Goal: Information Seeking & Learning: Find specific fact

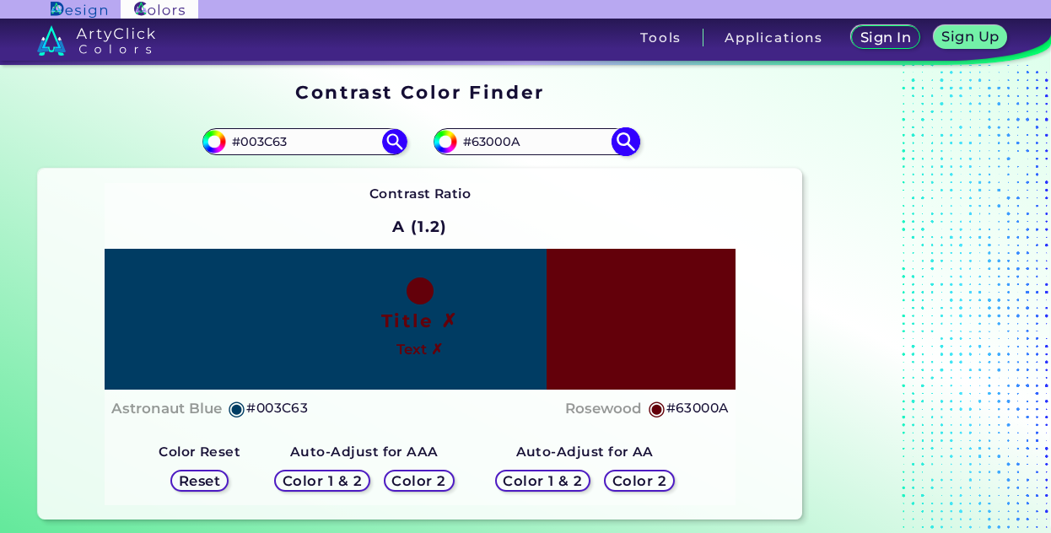
click at [500, 143] on input "#63000A" at bounding box center [535, 142] width 157 height 23
paste input "#e89a33"
click at [472, 145] on input "##e89a33" at bounding box center [535, 142] width 157 height 23
type input "#e89a33"
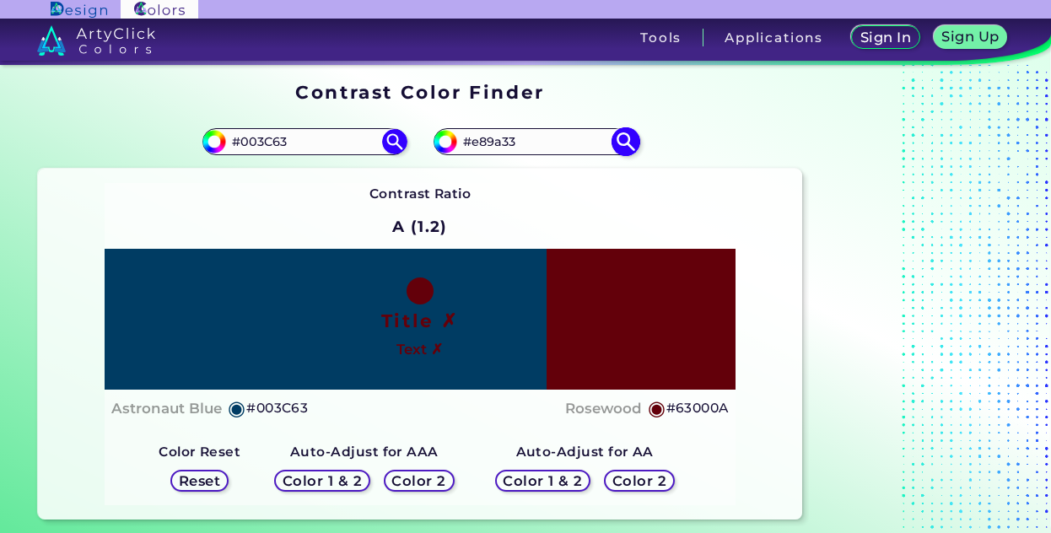
click at [621, 137] on img at bounding box center [625, 142] width 30 height 30
type input "#e89a33"
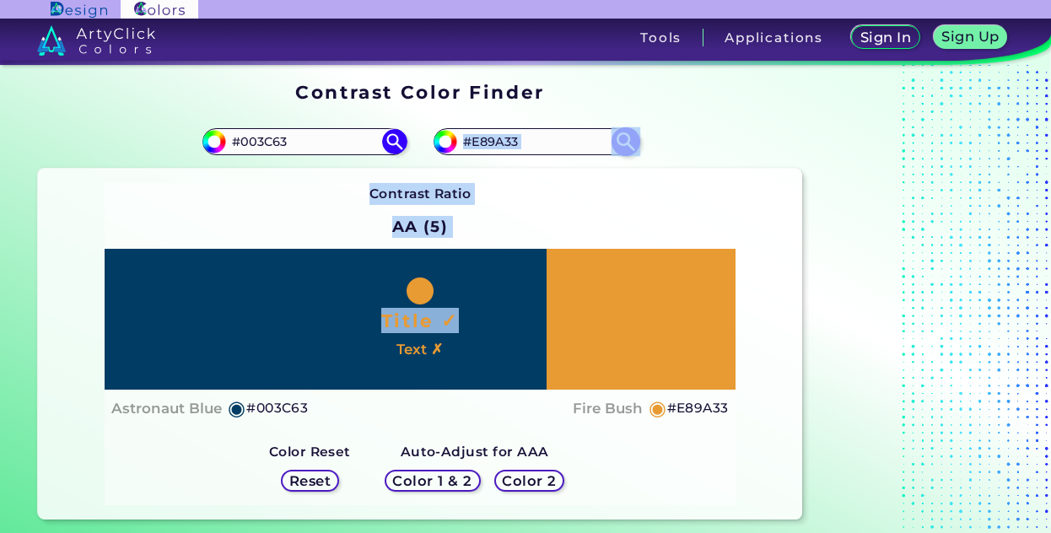
drag, startPoint x: 670, startPoint y: 336, endPoint x: 508, endPoint y: 142, distance: 252.6
click at [508, 142] on section "#003c63 #003C63 #e89a33 #E89A33 Contrast Ratio AA (5) Title ✓ ◉" at bounding box center [419, 316] width 777 height 417
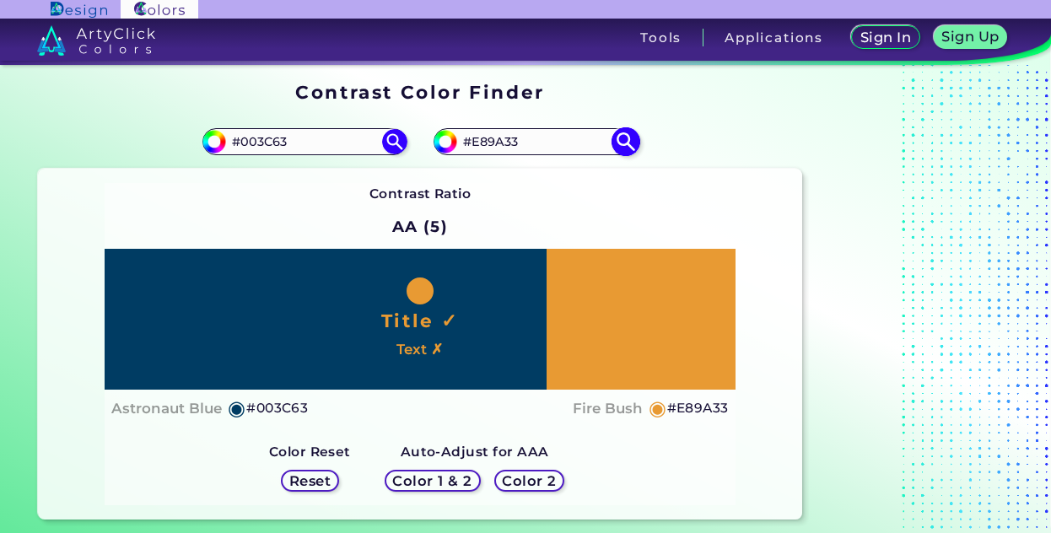
click at [508, 142] on input "#E89A33" at bounding box center [535, 142] width 157 height 23
paste input "#e83f"
click at [477, 142] on input "##e83f33" at bounding box center [535, 142] width 157 height 23
type input "#e83f33"
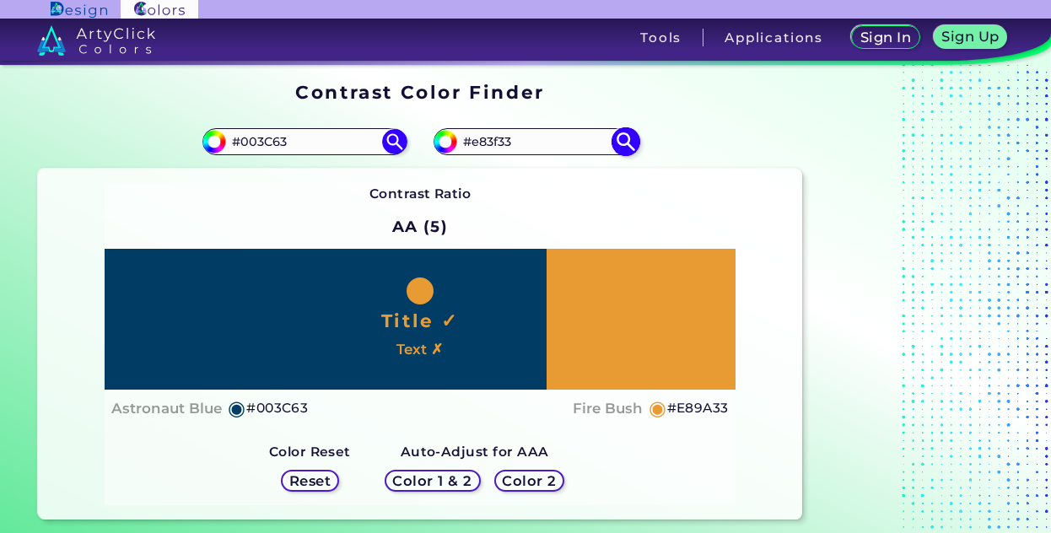
click at [626, 136] on img at bounding box center [625, 142] width 30 height 30
type input "#e83f33"
type input "#E83F33"
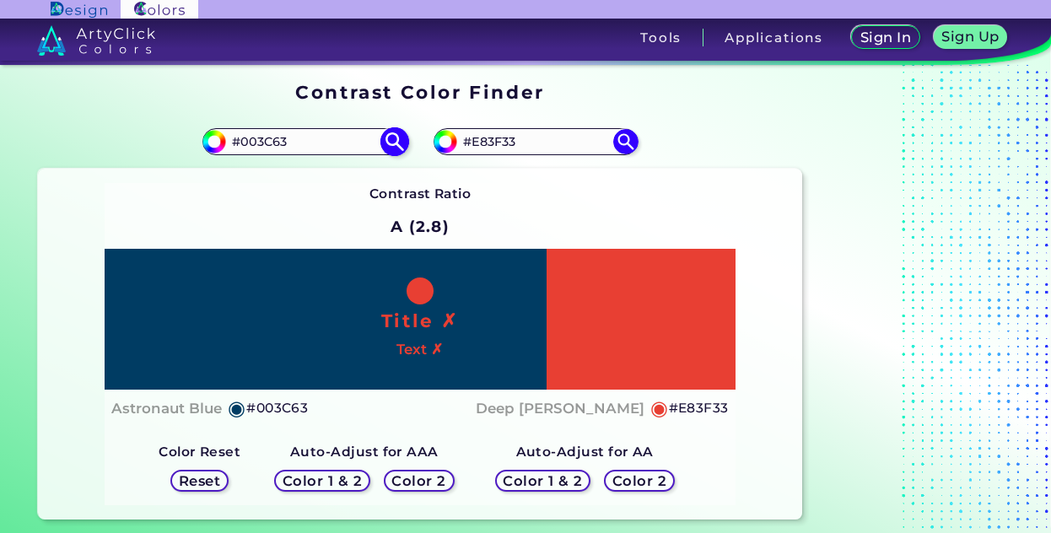
click at [265, 141] on input "#003C63" at bounding box center [304, 142] width 157 height 23
paste input "#e89a3"
click at [245, 142] on input "##e89a33" at bounding box center [304, 142] width 157 height 23
type input "#e89a33"
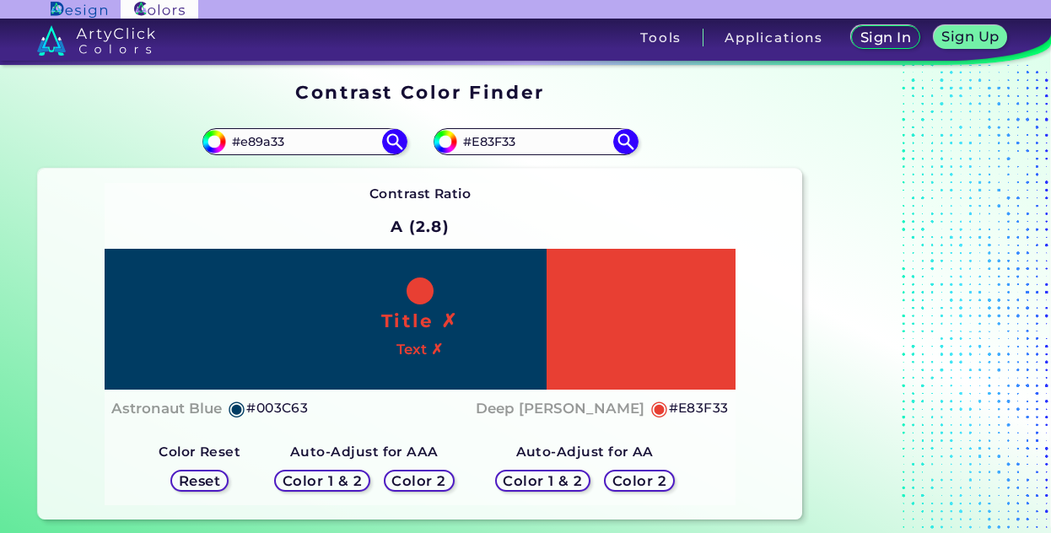
click at [390, 125] on div "#003c63 #e89a33" at bounding box center [229, 142] width 382 height 54
click at [391, 137] on img at bounding box center [394, 142] width 30 height 30
type input "#e89a33"
type input "#E89A33"
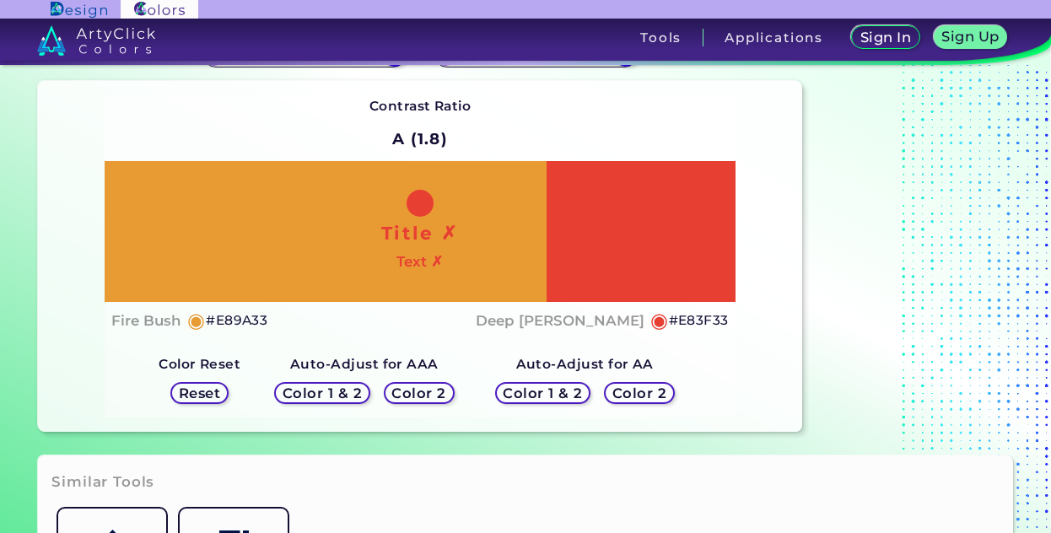
scroll to position [97, 0]
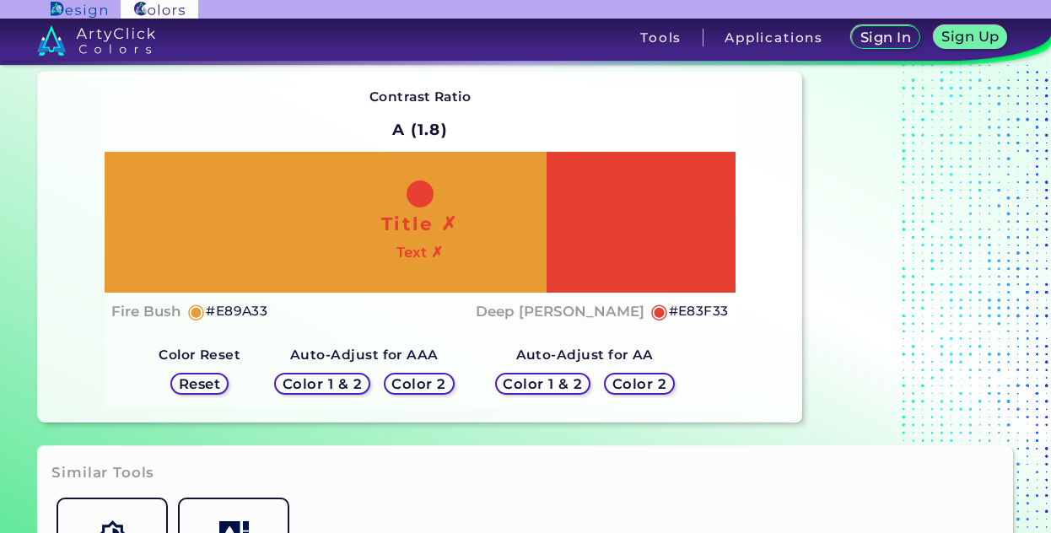
click at [209, 380] on h5 "Reset" at bounding box center [199, 384] width 38 height 13
click at [332, 384] on h5 "Color 1 & 2" at bounding box center [323, 384] width 72 height 13
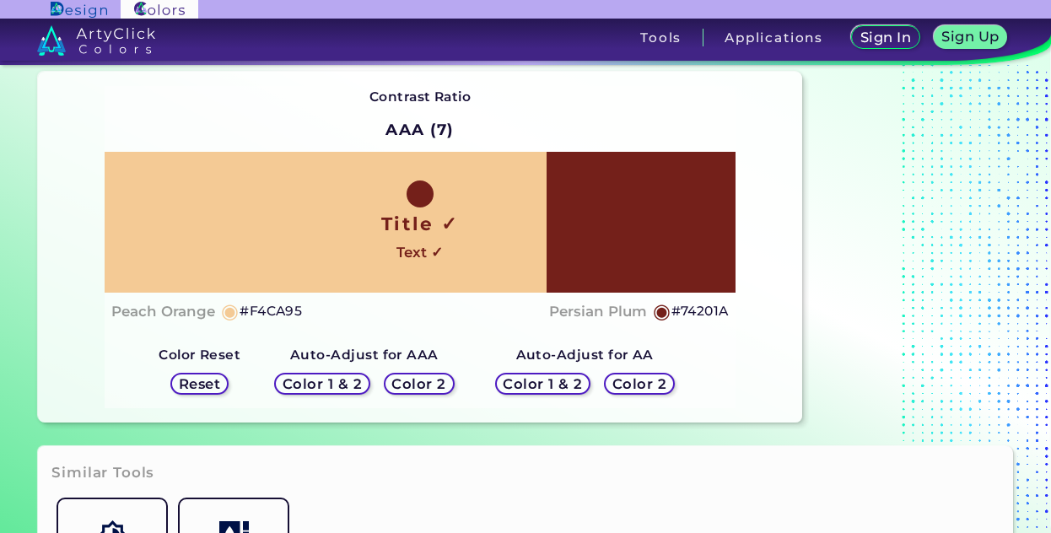
click at [332, 384] on h5 "Color 1 & 2" at bounding box center [323, 384] width 72 height 13
click at [428, 384] on h5 "Color 2" at bounding box center [419, 384] width 49 height 13
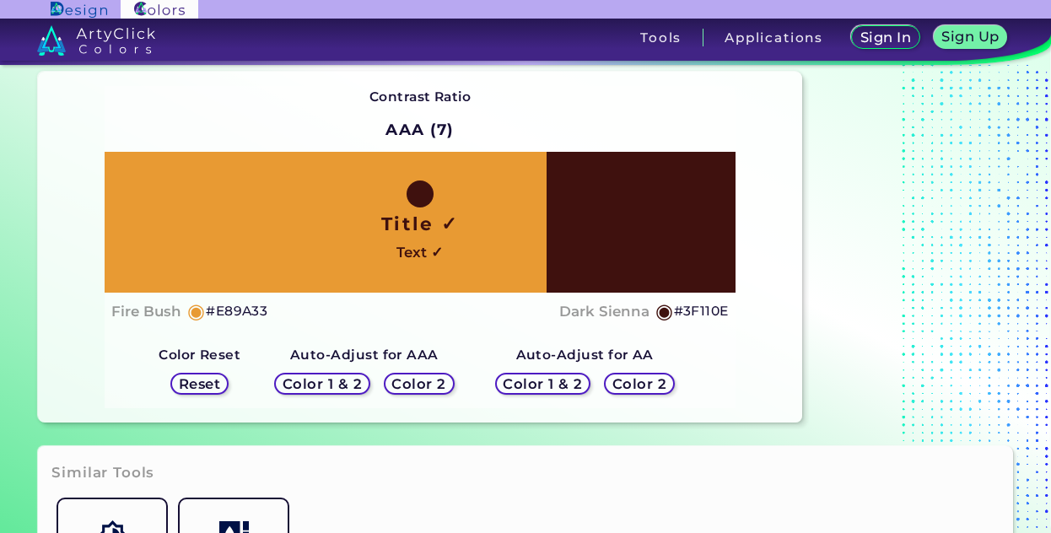
click at [335, 385] on h5 "Color 1 & 2" at bounding box center [321, 384] width 73 height 13
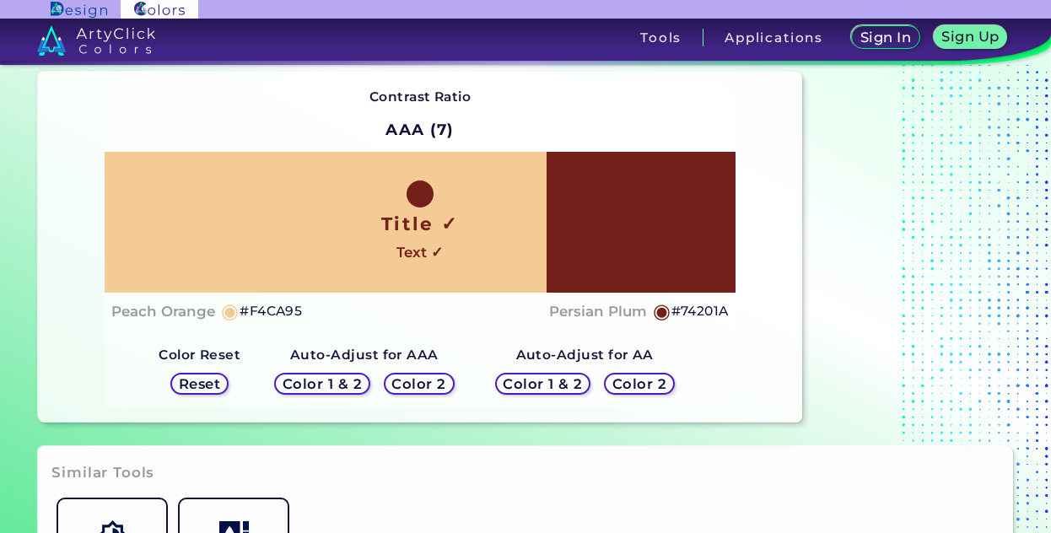
click at [639, 386] on h5 "Color 2" at bounding box center [639, 384] width 49 height 13
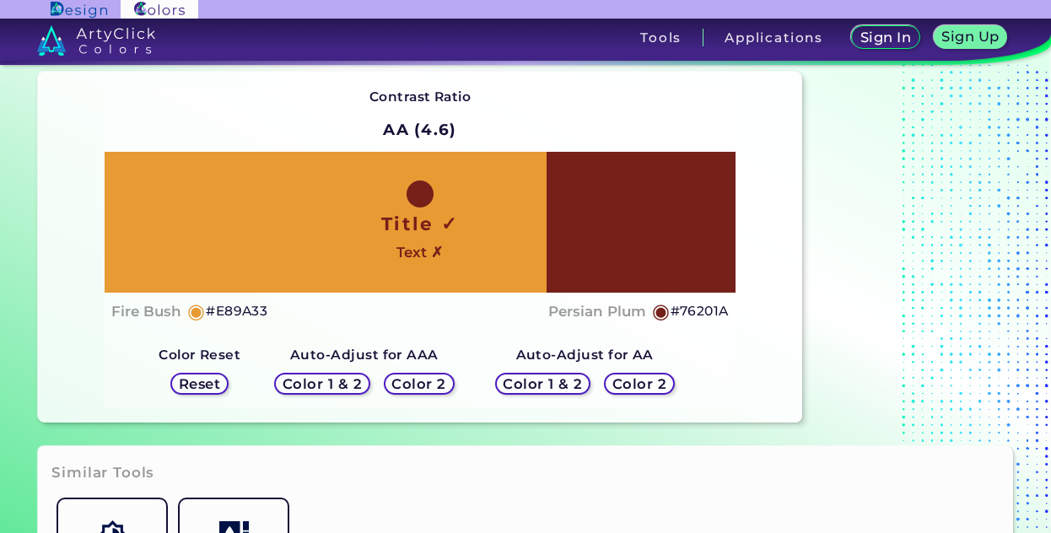
click at [570, 374] on div "Color 1 & 2" at bounding box center [542, 383] width 86 height 19
click at [430, 378] on h5 "Color 2" at bounding box center [419, 384] width 49 height 13
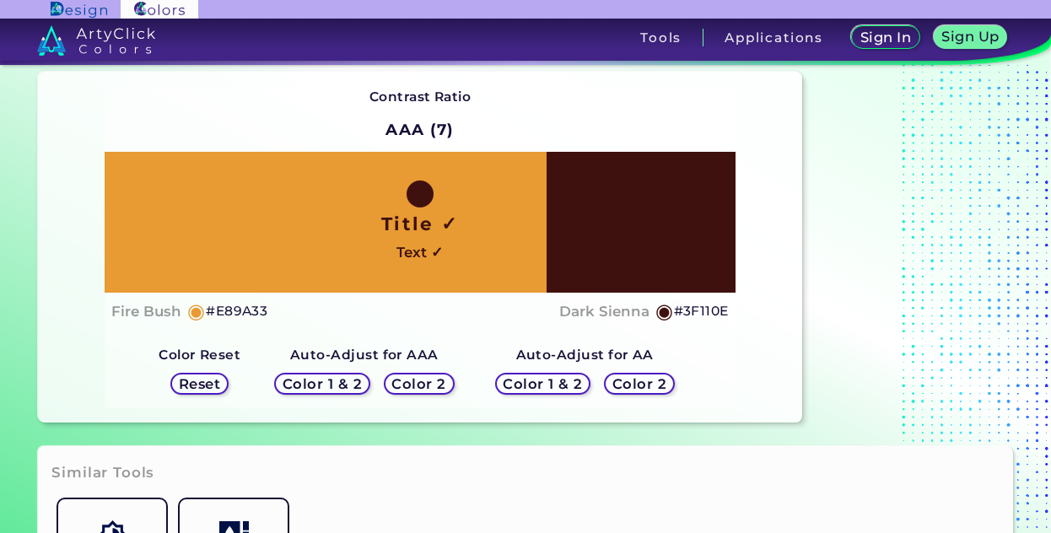
click at [346, 379] on h5 "Color 1 & 2" at bounding box center [323, 384] width 72 height 13
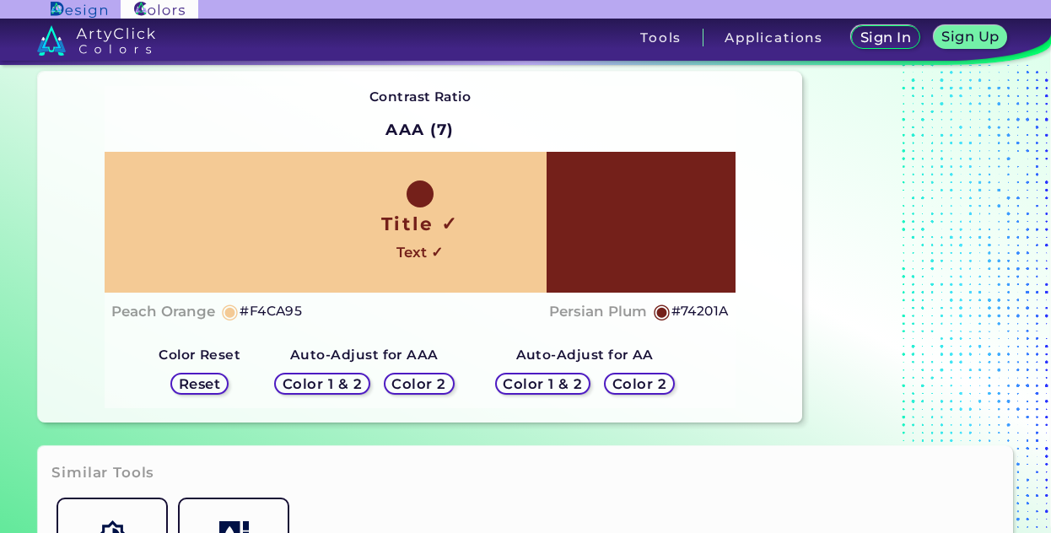
click at [420, 371] on div "Color 1 & 2 Color 2" at bounding box center [363, 383] width 193 height 35
click at [420, 378] on h5 "Color 2" at bounding box center [419, 384] width 49 height 13
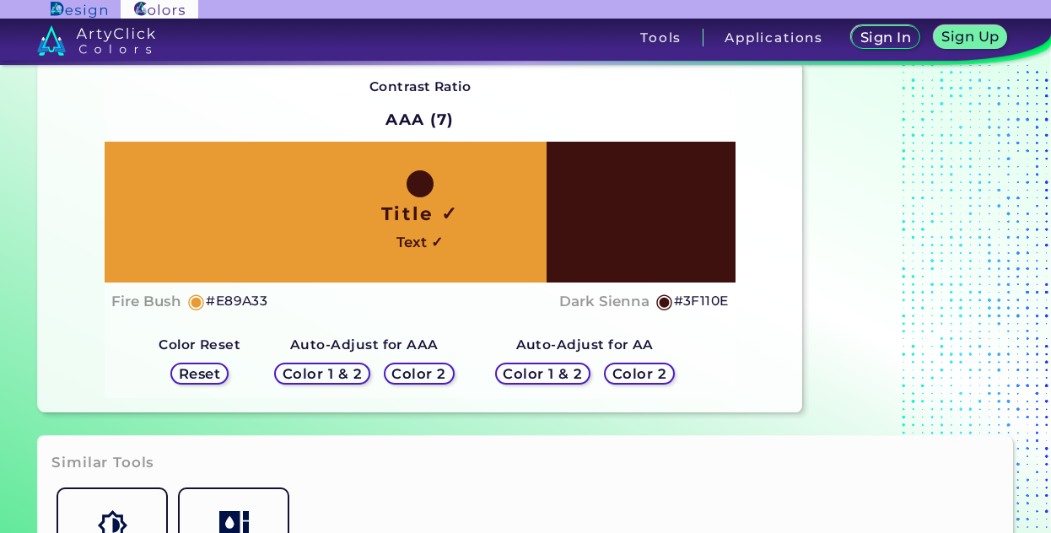
scroll to position [126, 0]
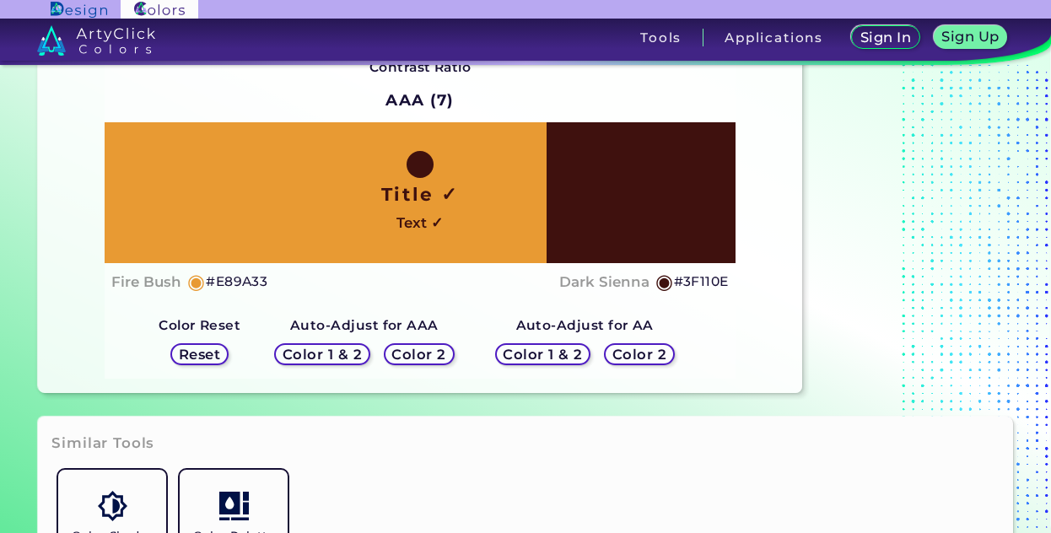
click at [543, 357] on h5 "Color 1 & 2" at bounding box center [543, 354] width 72 height 13
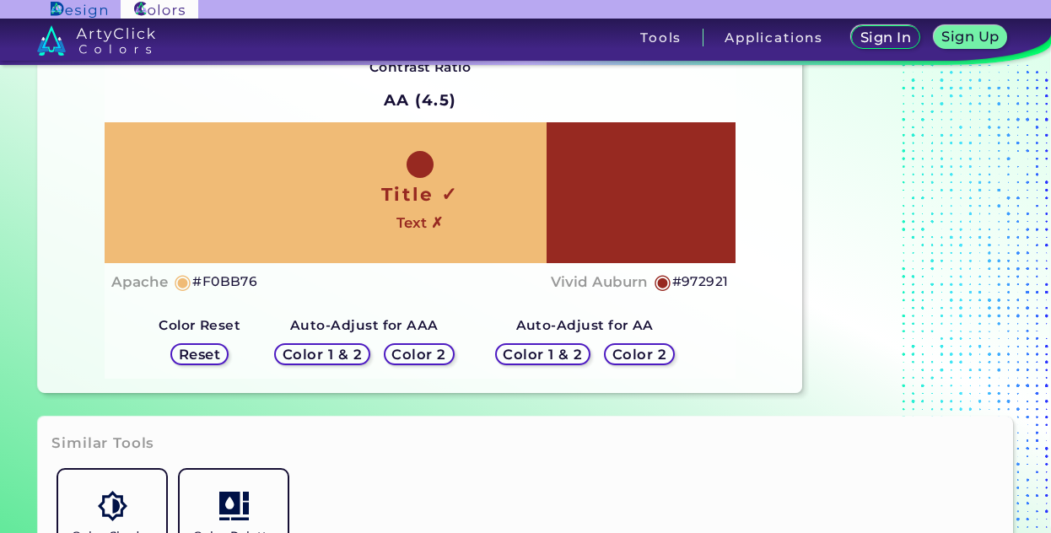
click at [214, 352] on h5 "Reset" at bounding box center [199, 354] width 38 height 13
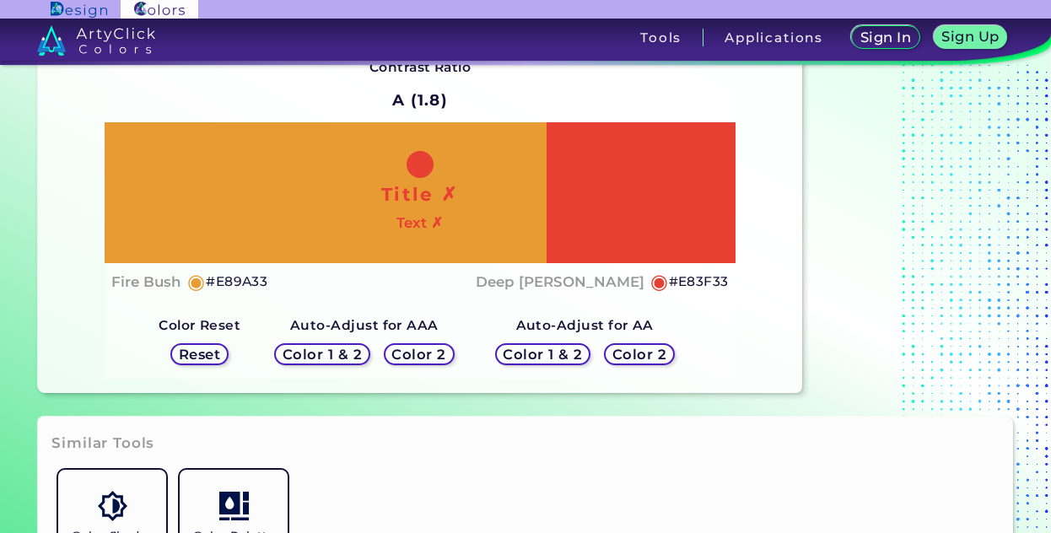
scroll to position [81, 0]
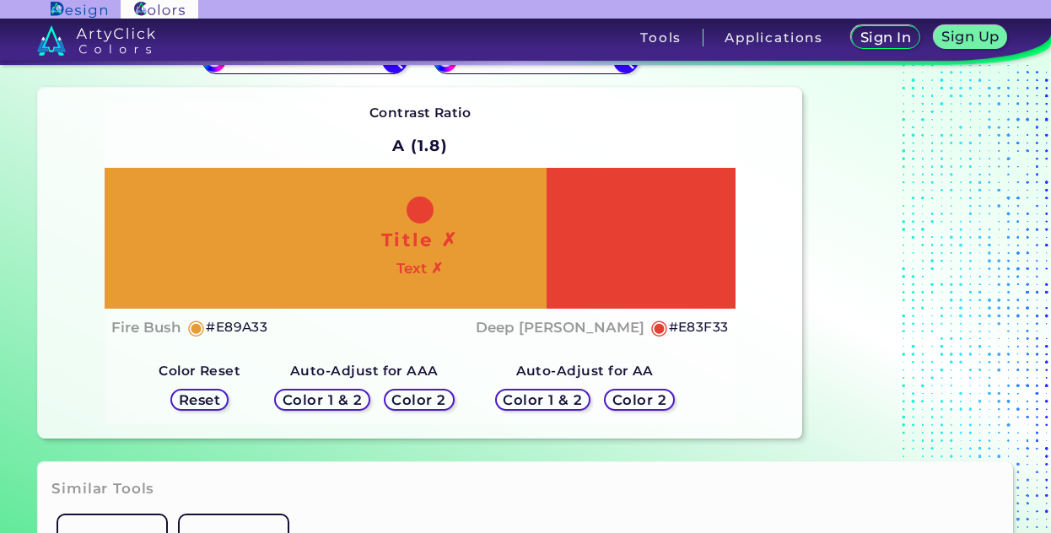
click at [356, 399] on h5 "Color 1 & 2" at bounding box center [323, 400] width 72 height 13
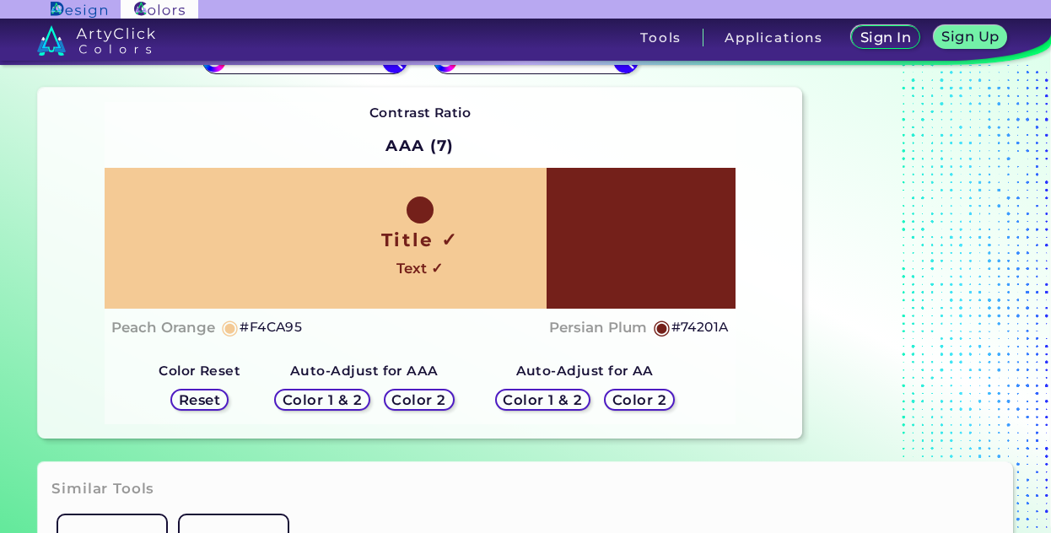
click at [433, 399] on h5 "Color 2" at bounding box center [419, 400] width 49 height 13
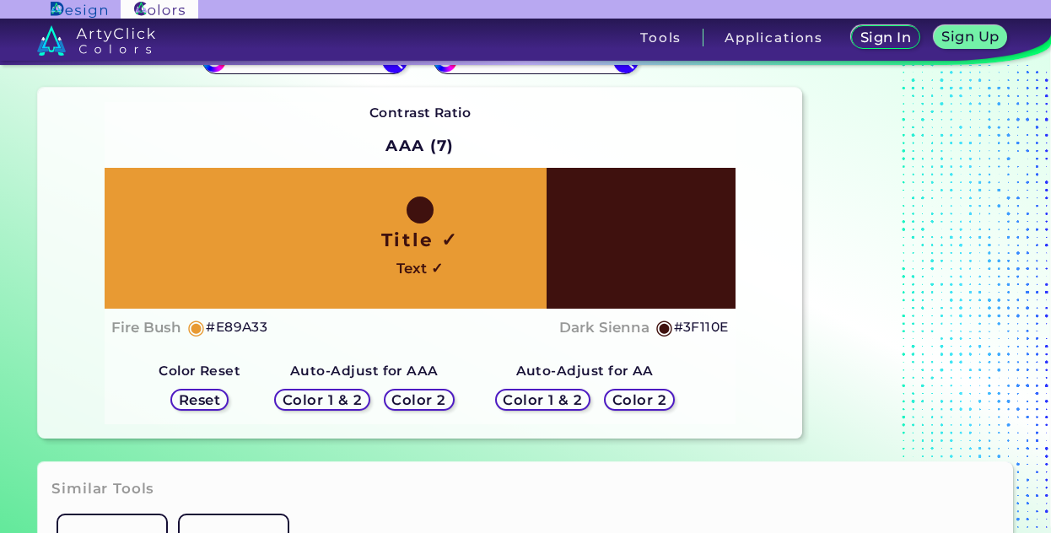
click at [633, 395] on h5 "Color 2" at bounding box center [639, 400] width 49 height 13
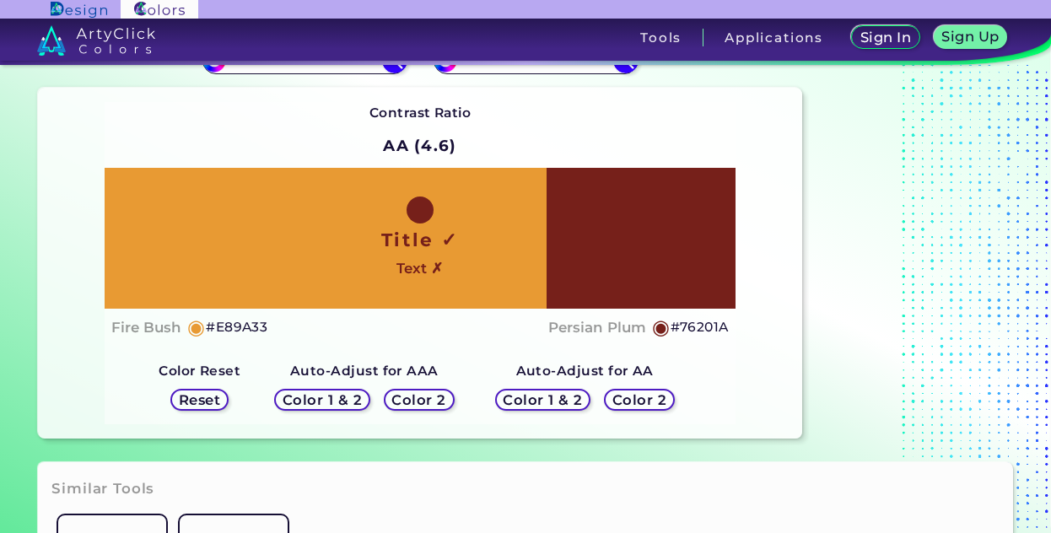
click at [560, 395] on h5 "Color 1 & 2" at bounding box center [543, 400] width 72 height 13
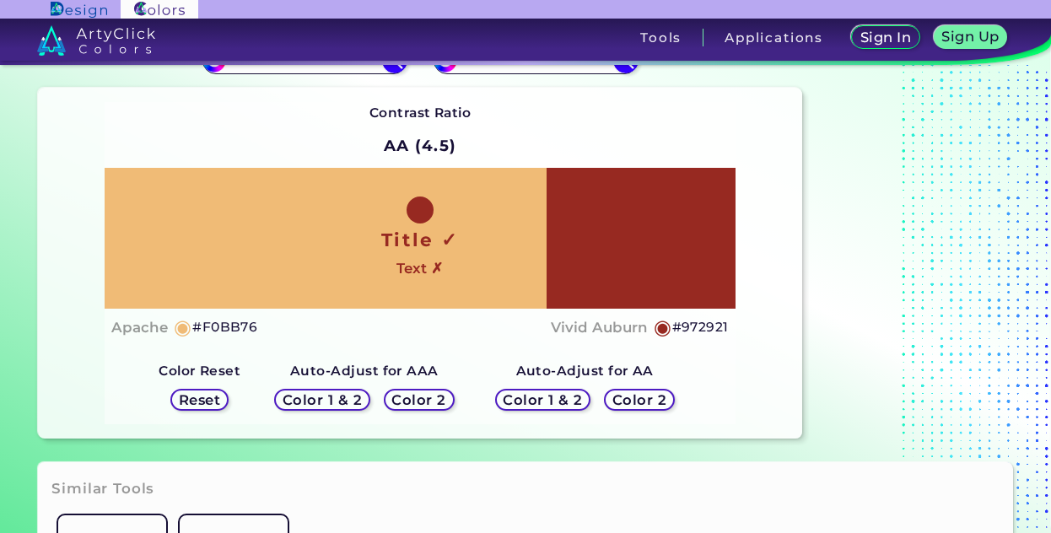
click at [218, 404] on h5 "Reset" at bounding box center [199, 400] width 38 height 13
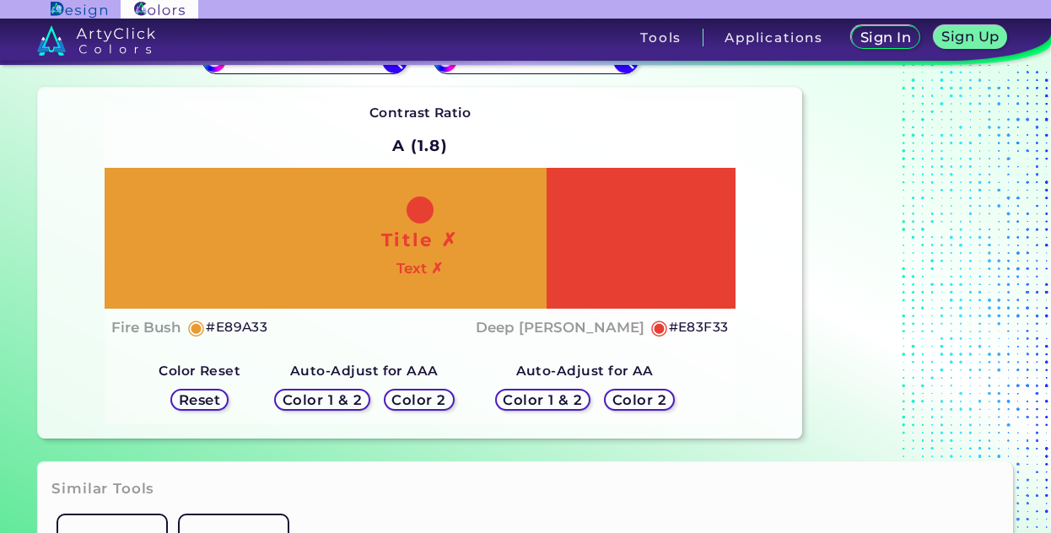
click at [637, 401] on h5 "Color 2" at bounding box center [639, 400] width 49 height 13
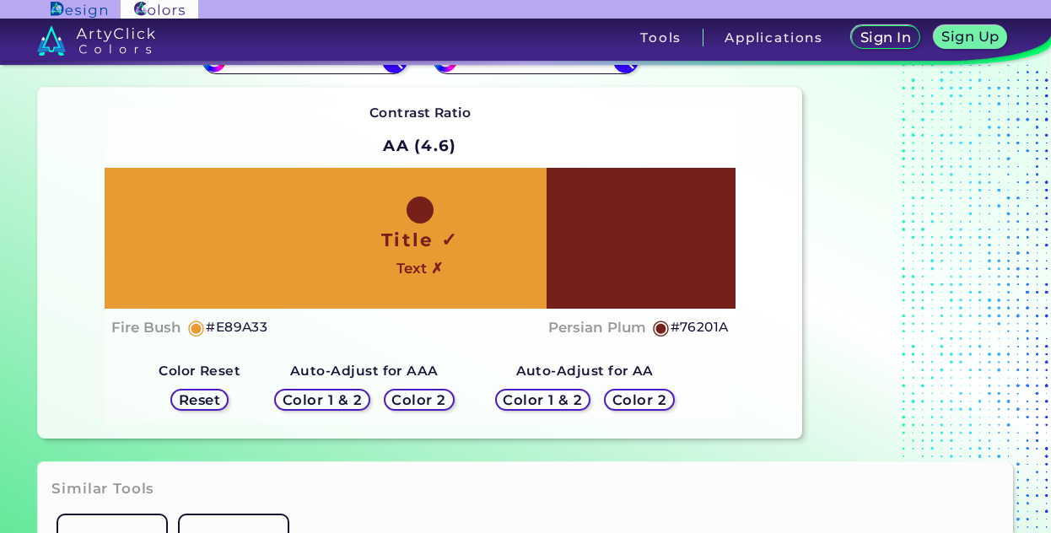
click at [439, 395] on h5 "Color 2" at bounding box center [419, 400] width 49 height 13
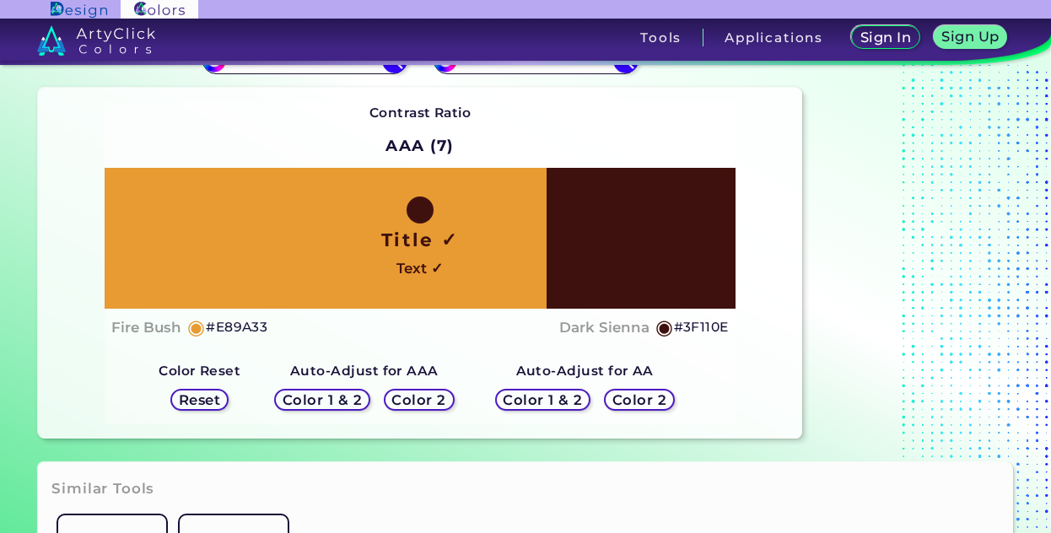
click at [654, 398] on h5 "Color 2" at bounding box center [639, 400] width 49 height 13
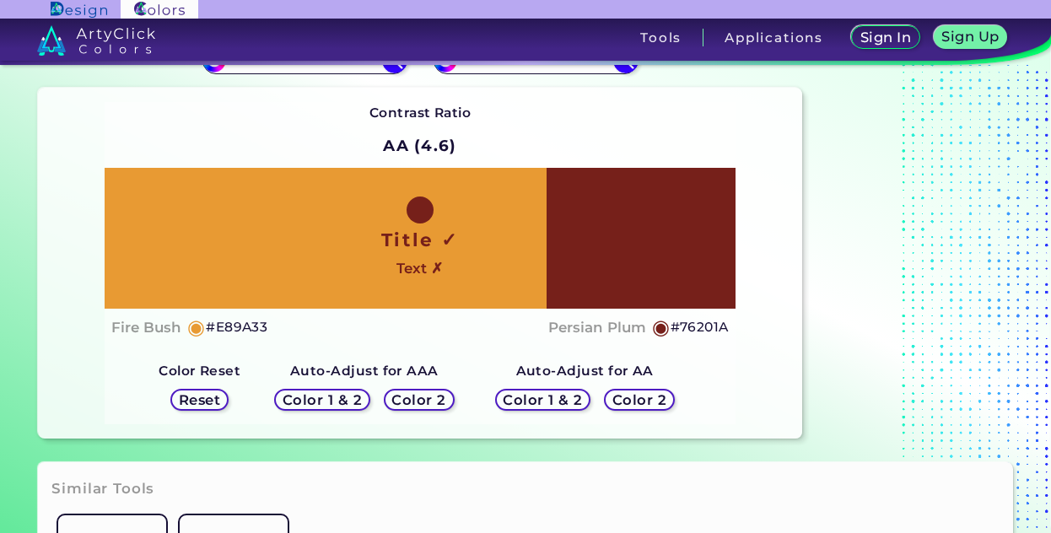
click at [439, 397] on h5 "Color 2" at bounding box center [419, 400] width 49 height 13
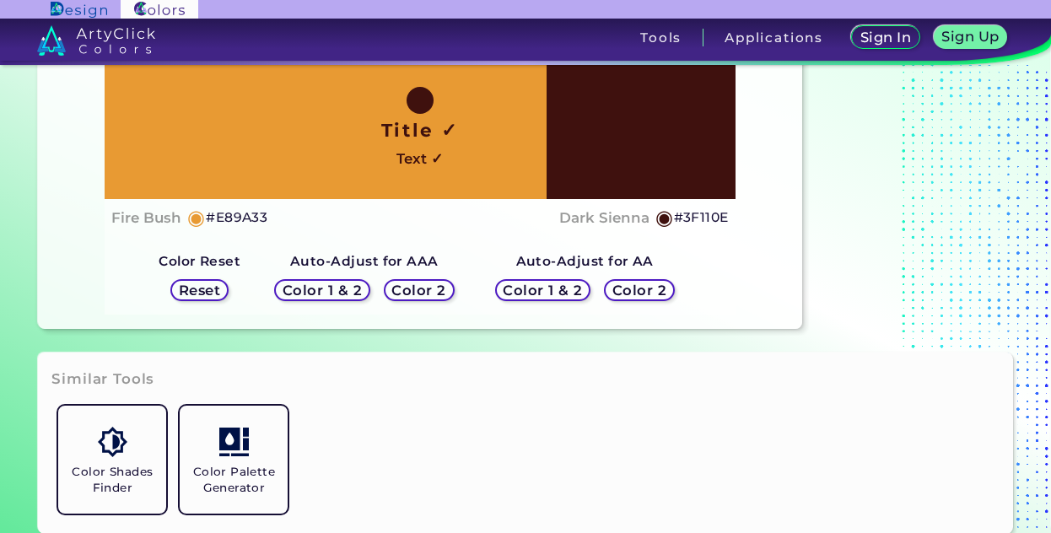
scroll to position [190, 0]
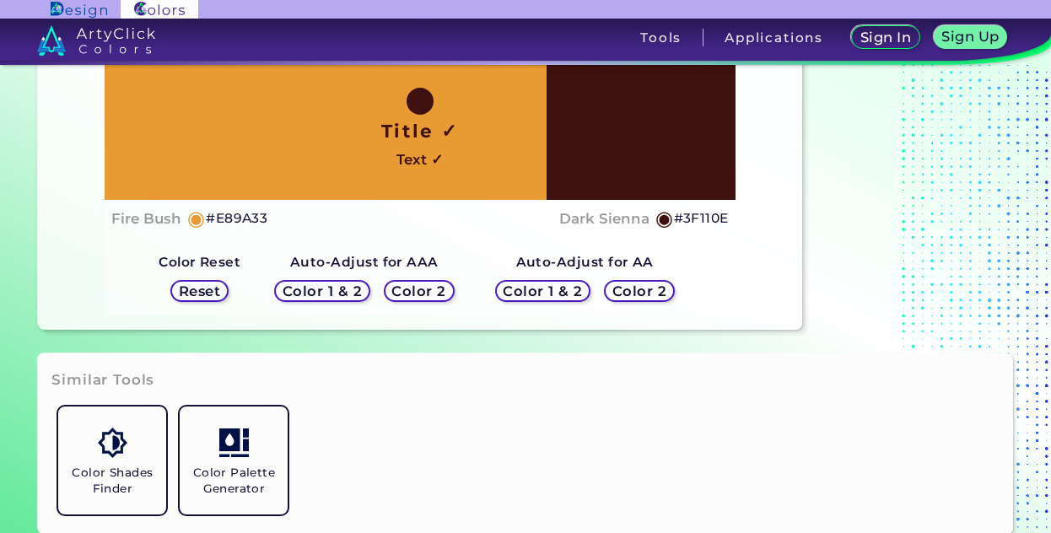
click at [629, 421] on div "Color Shades Finder Color Palette Generator" at bounding box center [524, 460] width 947 height 121
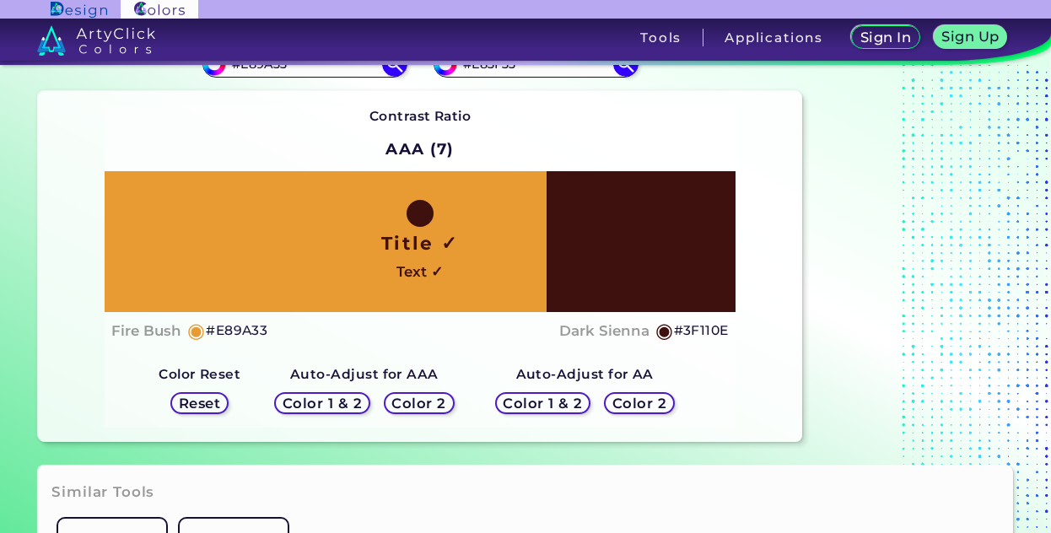
scroll to position [79, 0]
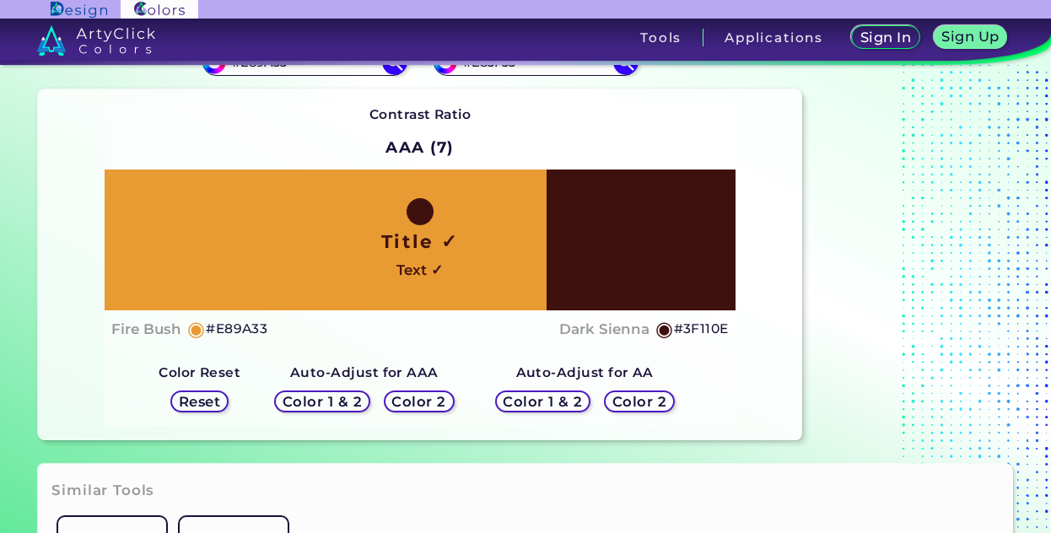
click at [207, 406] on h5 "Reset" at bounding box center [199, 401] width 38 height 13
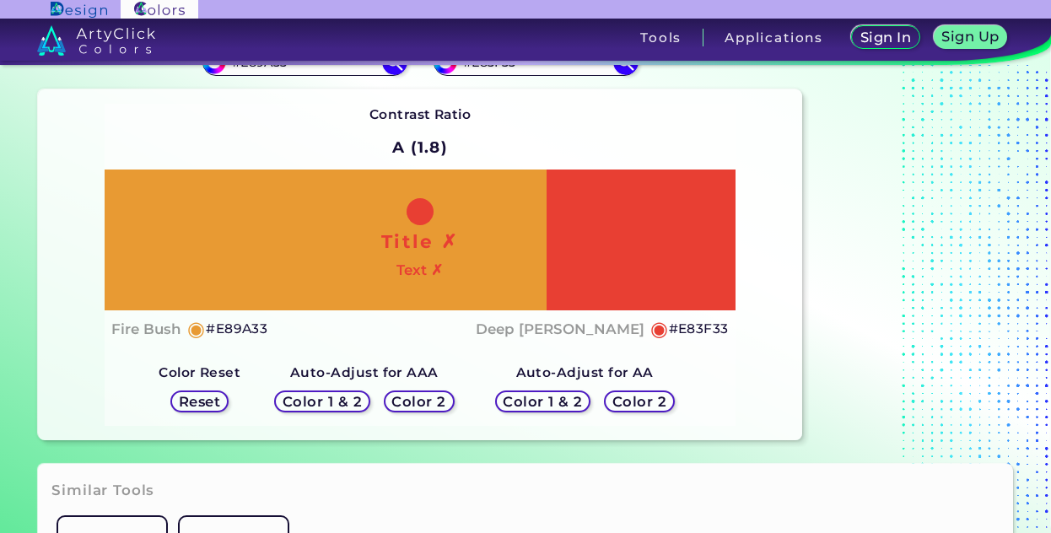
click at [427, 399] on h5 "Color 2" at bounding box center [419, 401] width 49 height 13
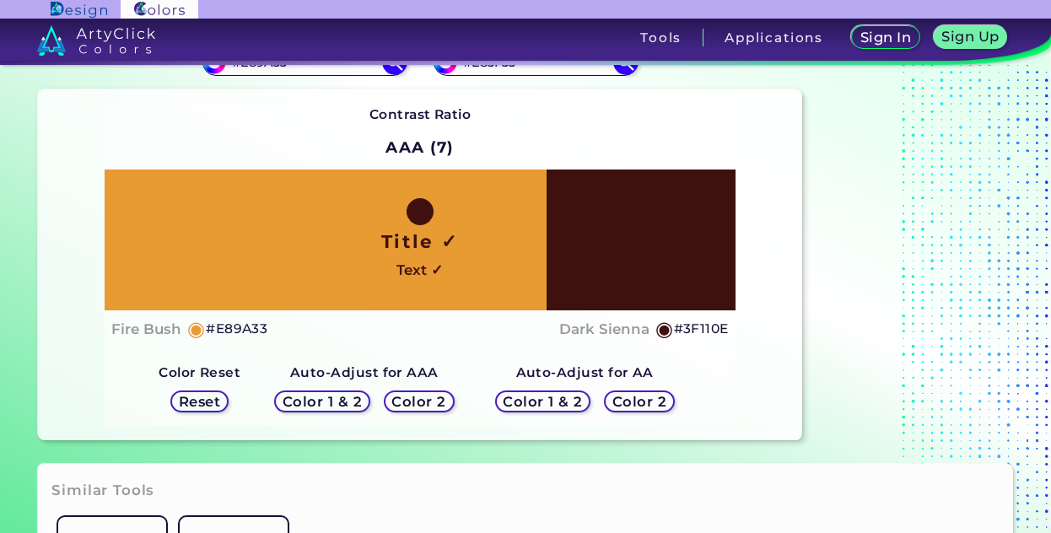
click at [645, 399] on h5 "Color 2" at bounding box center [639, 401] width 49 height 13
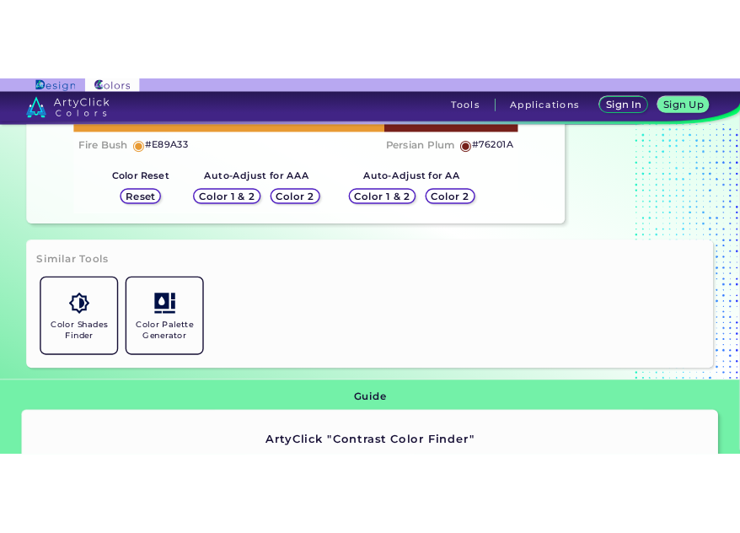
scroll to position [0, 0]
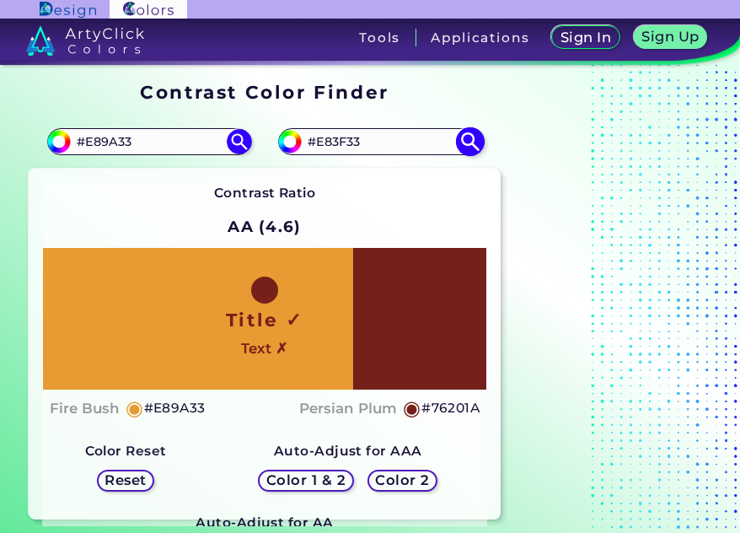
click at [340, 136] on input "#E83F33" at bounding box center [380, 142] width 157 height 23
click at [122, 139] on input "#E89A33" at bounding box center [149, 142] width 157 height 23
click at [335, 144] on input "#E83F33" at bounding box center [380, 142] width 157 height 23
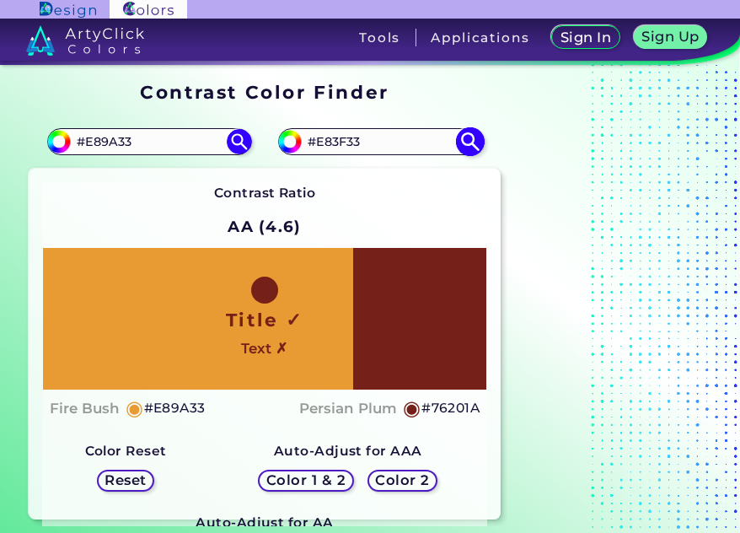
click at [335, 144] on input "#E83F33" at bounding box center [380, 142] width 157 height 23
click at [120, 141] on input "#E89A33" at bounding box center [149, 142] width 157 height 23
click at [338, 140] on input "#E83F33" at bounding box center [380, 142] width 157 height 23
